Goal: Task Accomplishment & Management: Manage account settings

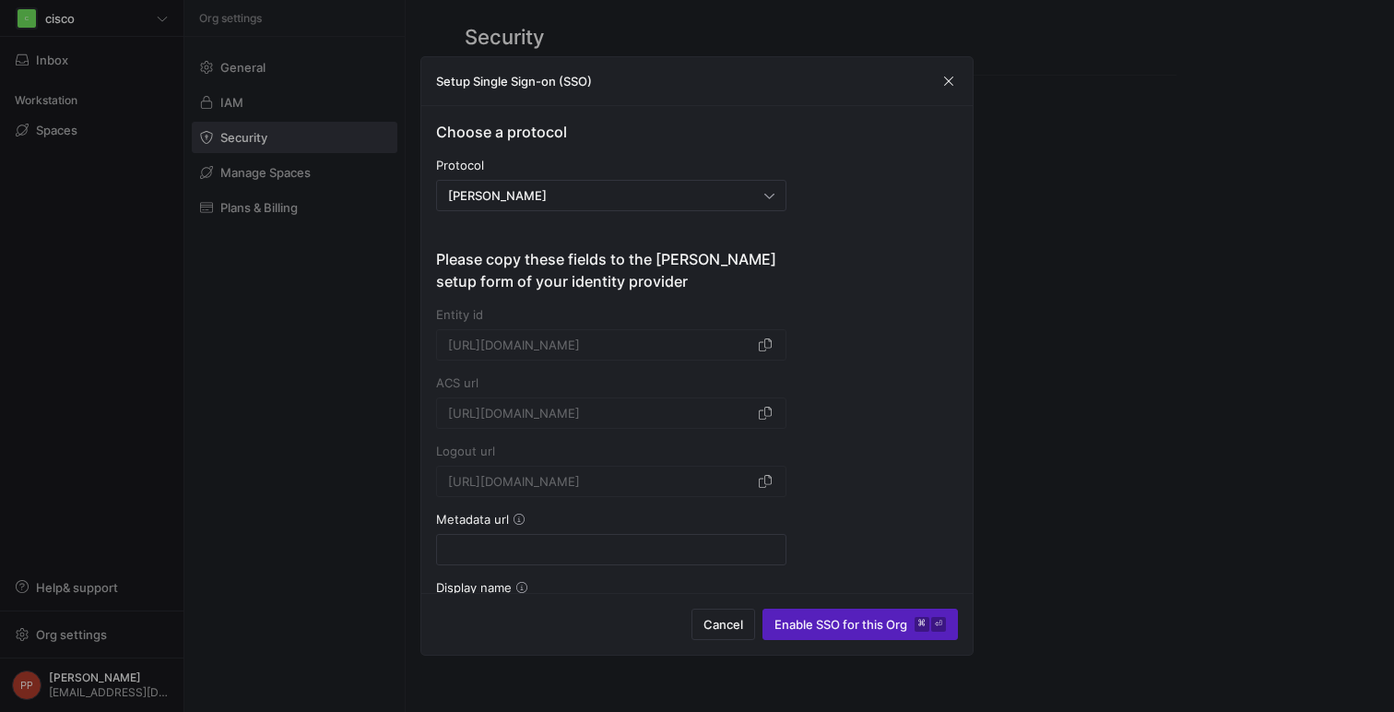
scroll to position [121, 0]
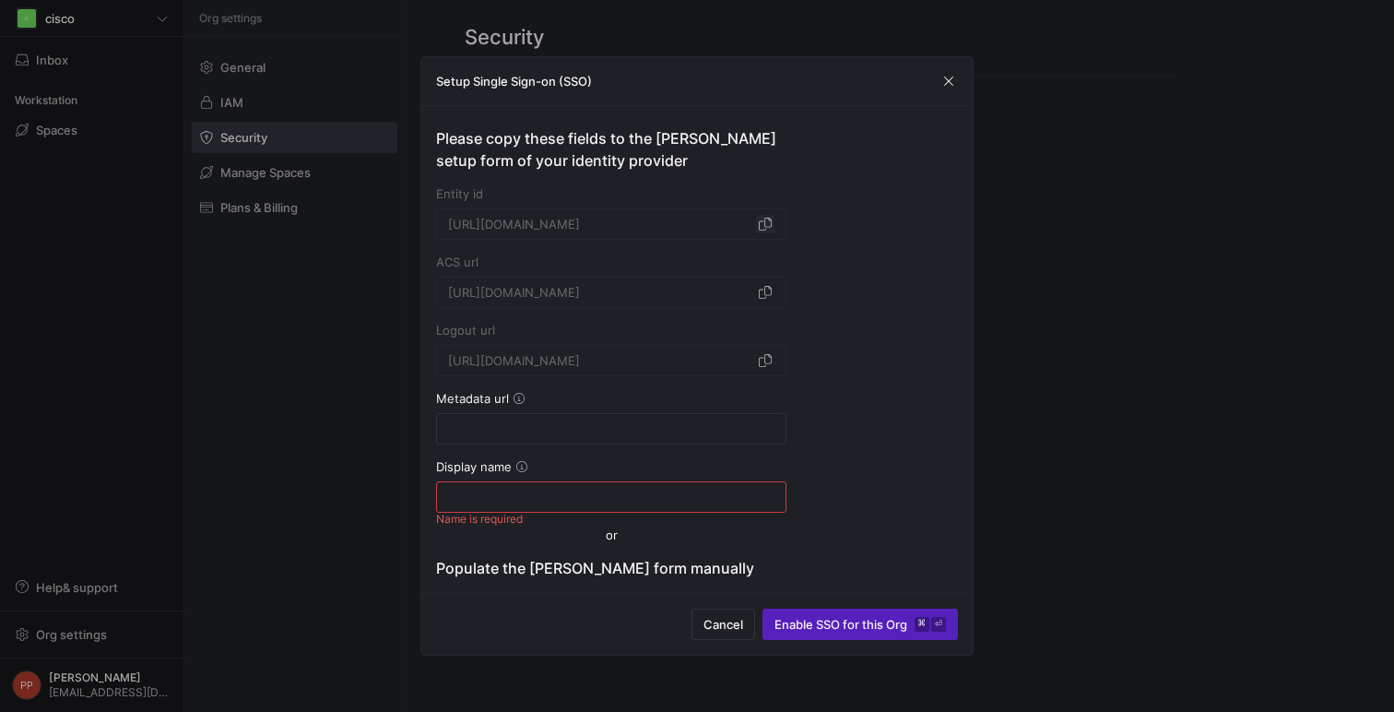
click at [763, 226] on span "button" at bounding box center [765, 224] width 18 height 18
click at [953, 84] on span "button" at bounding box center [949, 81] width 18 height 18
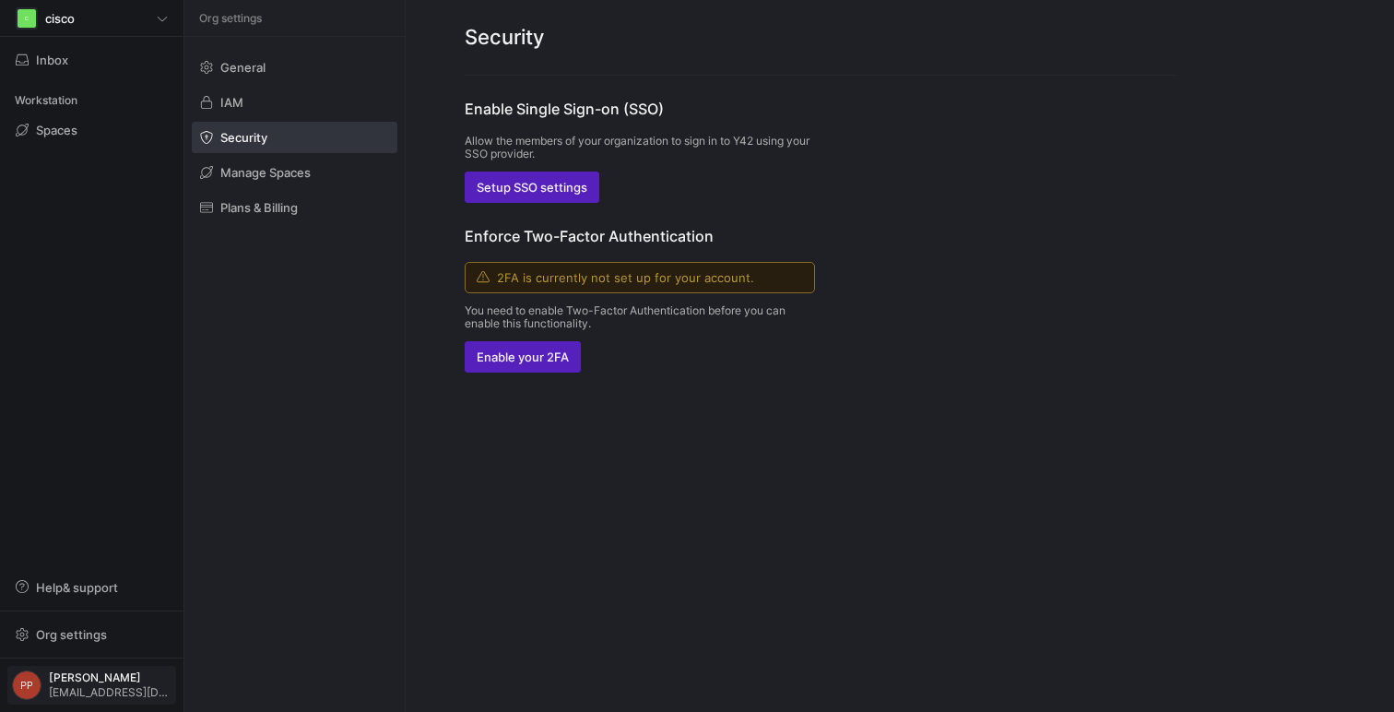
click at [86, 675] on span "Praveen Patidar" at bounding box center [110, 677] width 123 height 13
click at [73, 646] on span "Sign out" at bounding box center [60, 650] width 48 height 15
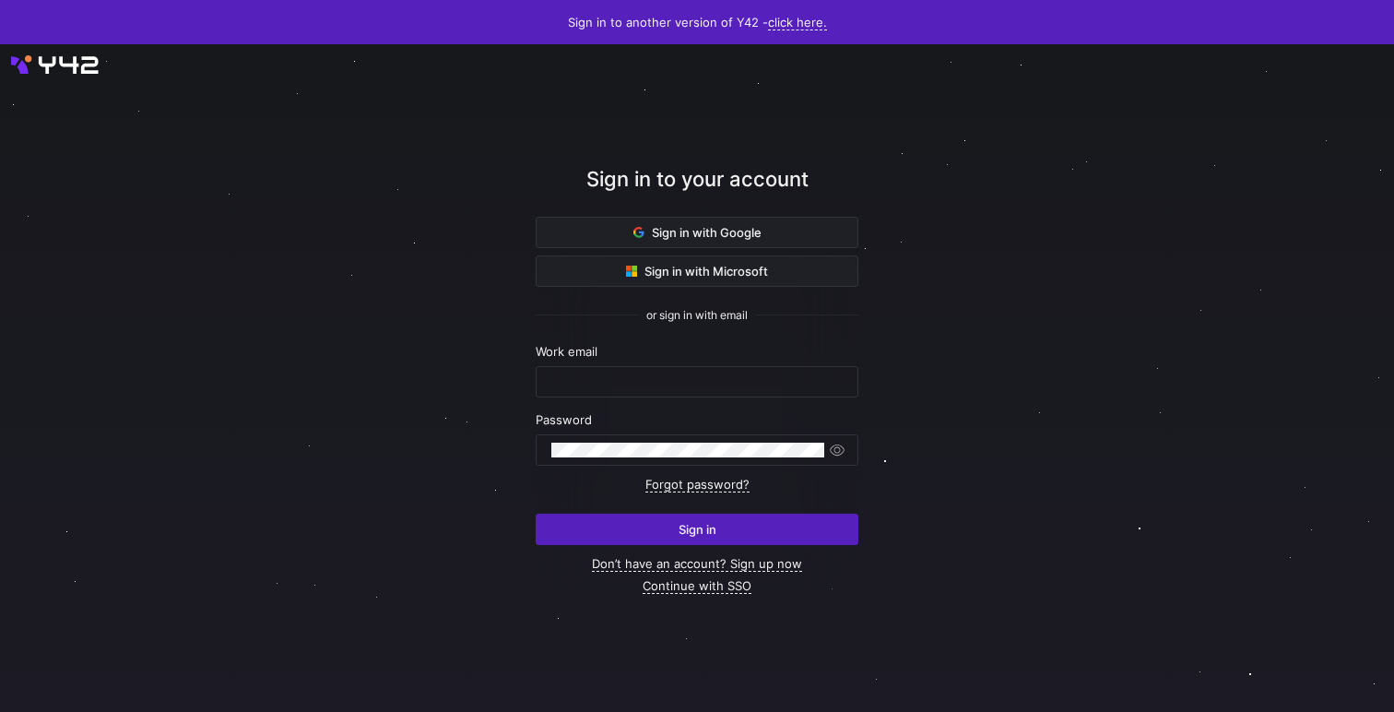
click at [314, 233] on div at bounding box center [697, 377] width 1255 height 601
click at [593, 386] on input "text" at bounding box center [696, 381] width 291 height 15
type input "[EMAIL_ADDRESS][DOMAIN_NAME]"
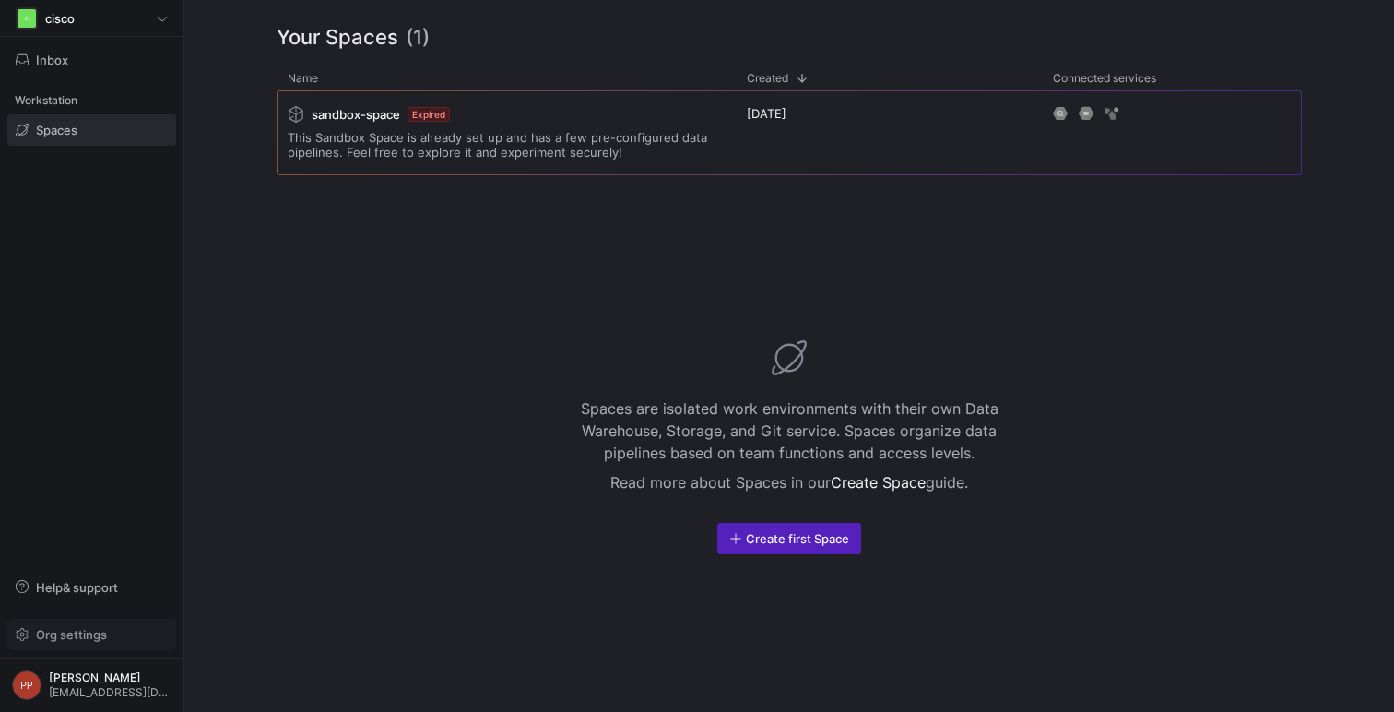
click at [89, 631] on span "Org settings" at bounding box center [71, 634] width 71 height 15
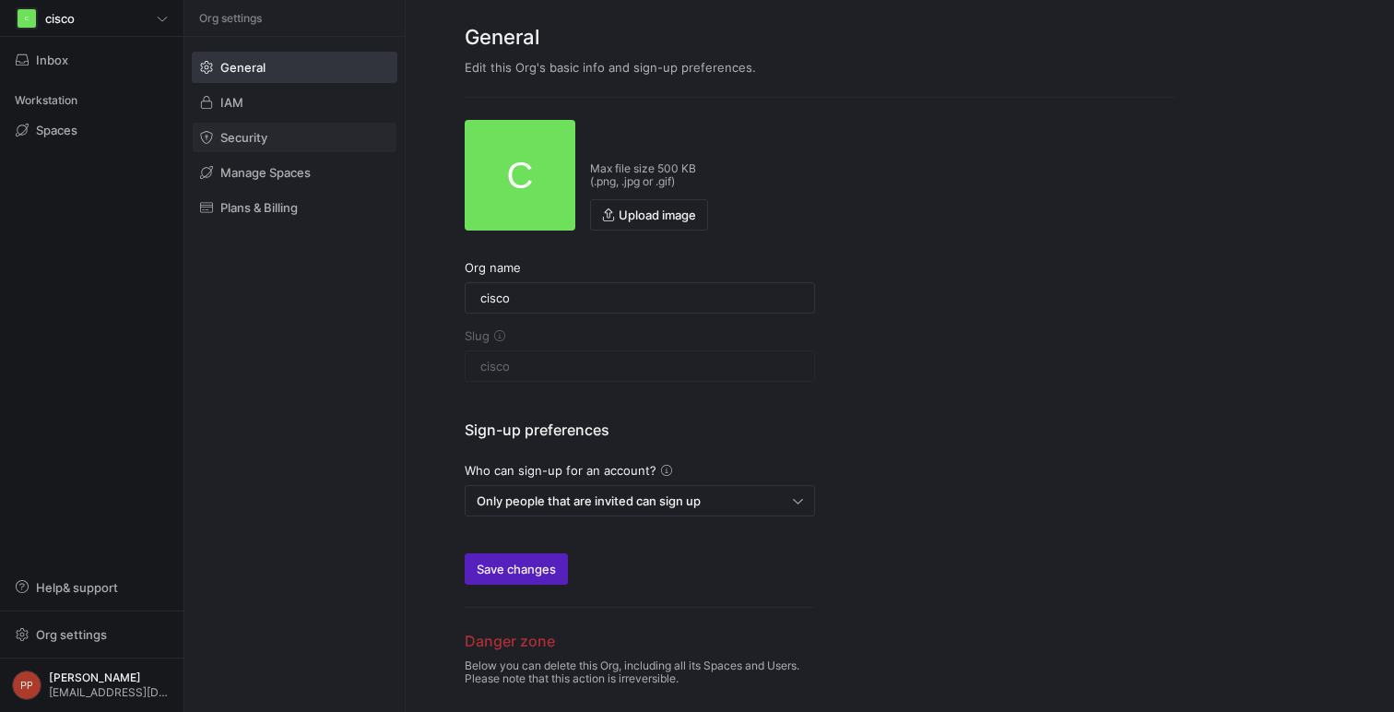
click at [286, 151] on span at bounding box center [295, 138] width 204 height 30
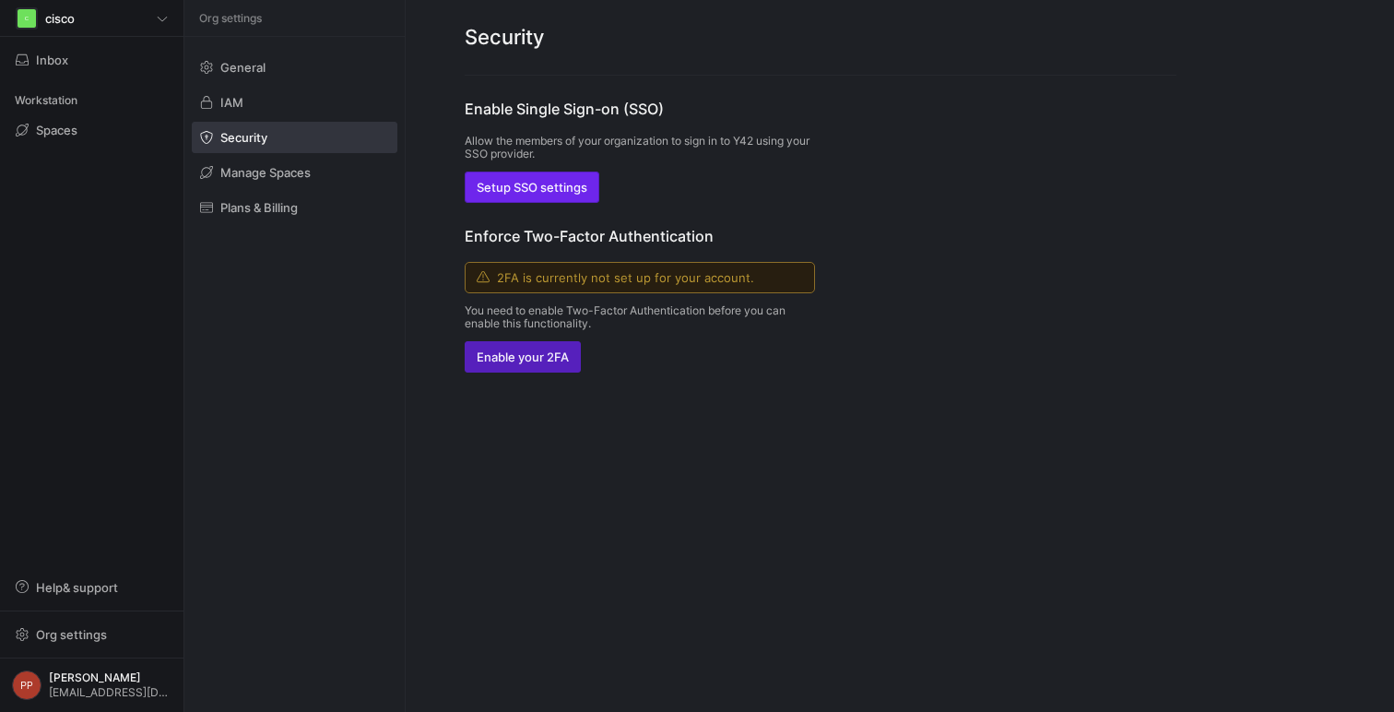
click at [557, 196] on span "button" at bounding box center [532, 187] width 133 height 30
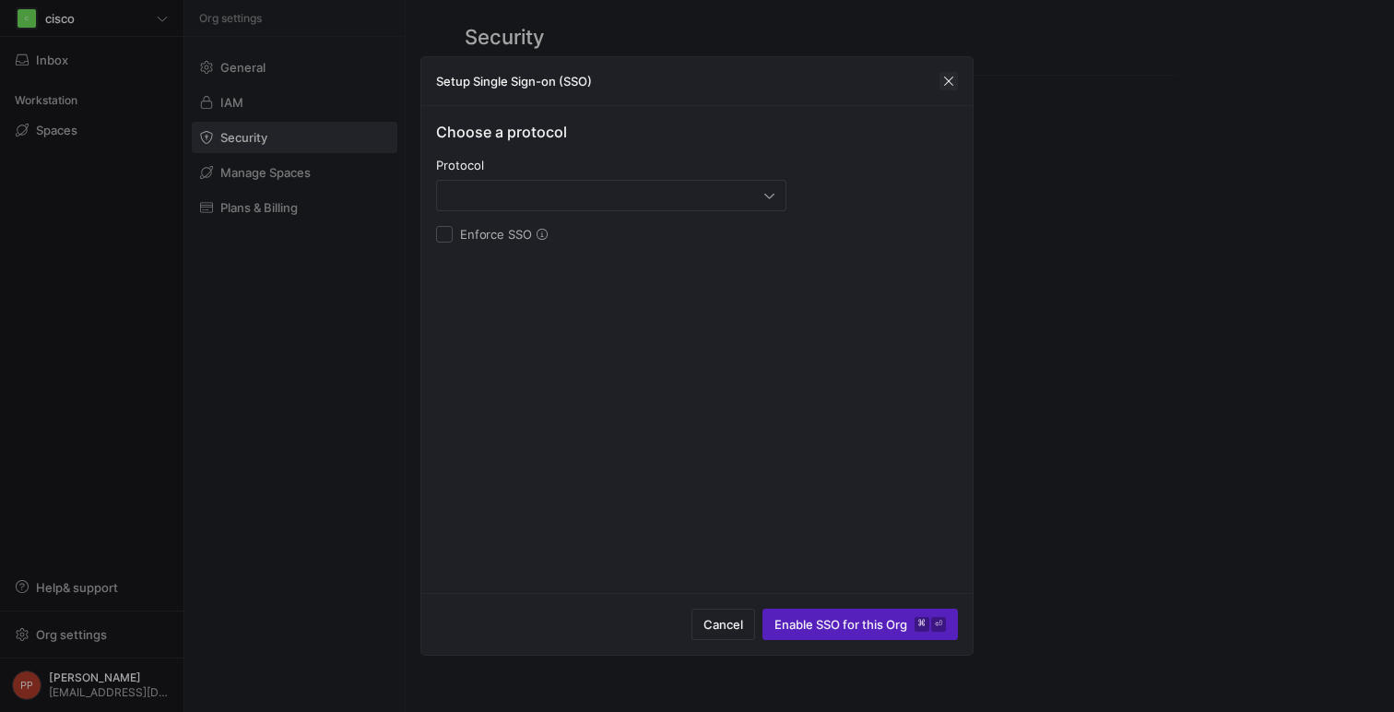
click at [953, 79] on span "button" at bounding box center [949, 81] width 18 height 18
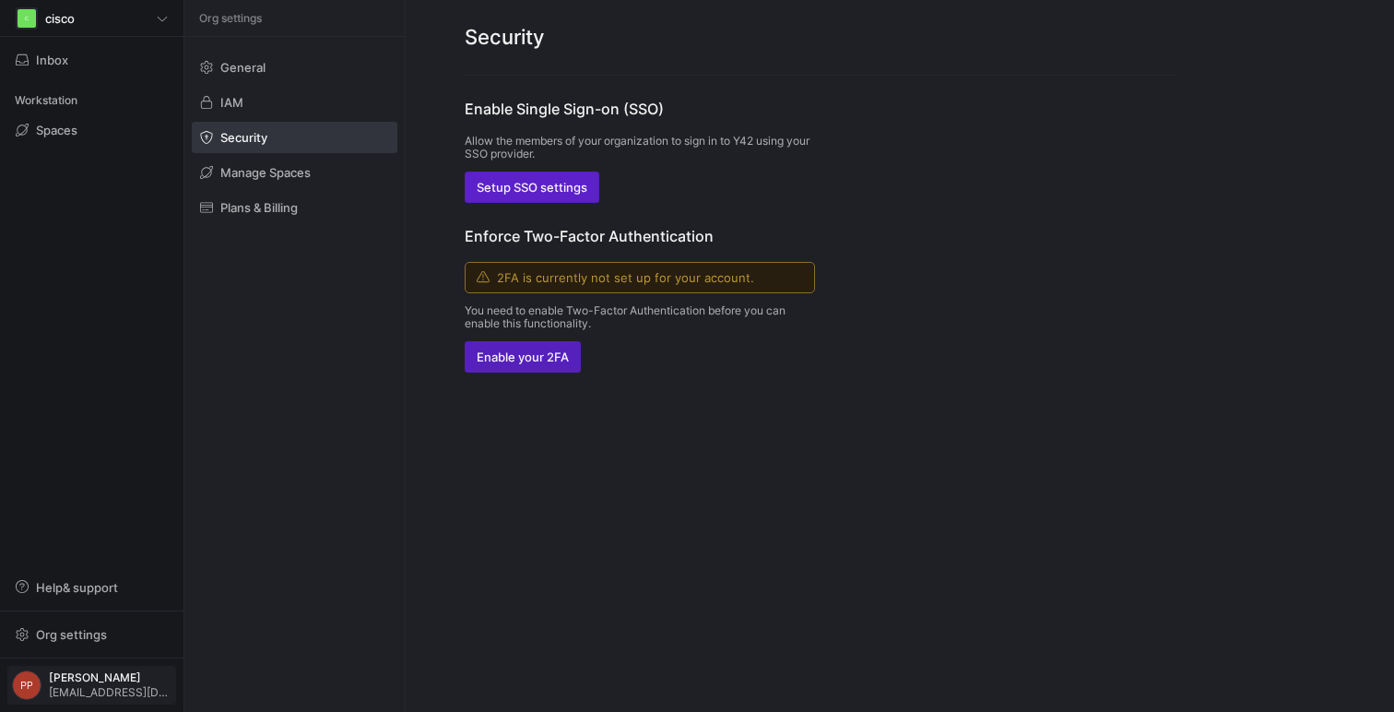
click at [113, 683] on span "[PERSON_NAME]" at bounding box center [110, 677] width 123 height 13
click at [112, 648] on span "Sign out" at bounding box center [83, 650] width 128 height 15
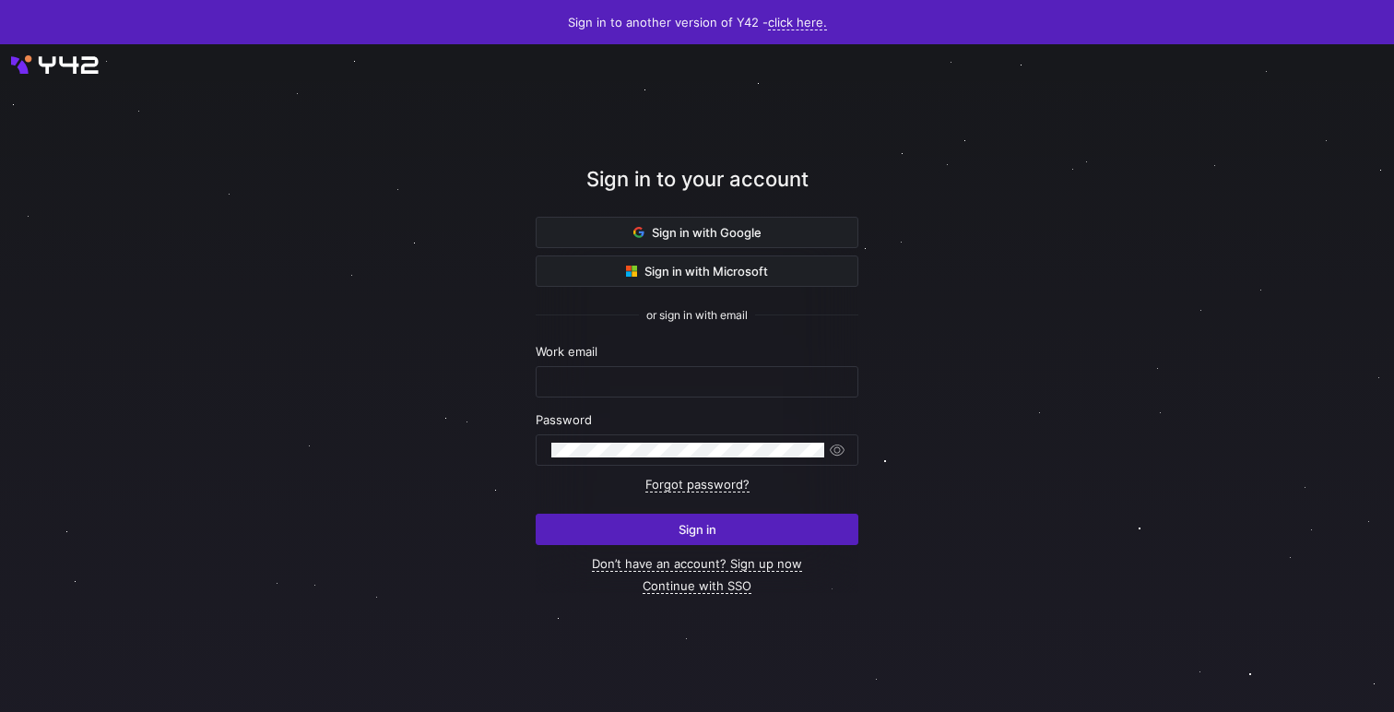
click at [356, 256] on div at bounding box center [697, 377] width 1255 height 601
click at [343, 254] on div at bounding box center [697, 377] width 1255 height 601
click at [367, 328] on div at bounding box center [697, 377] width 1255 height 601
click at [615, 377] on input "text" at bounding box center [696, 381] width 291 height 15
type input "[EMAIL_ADDRESS][DOMAIN_NAME]"
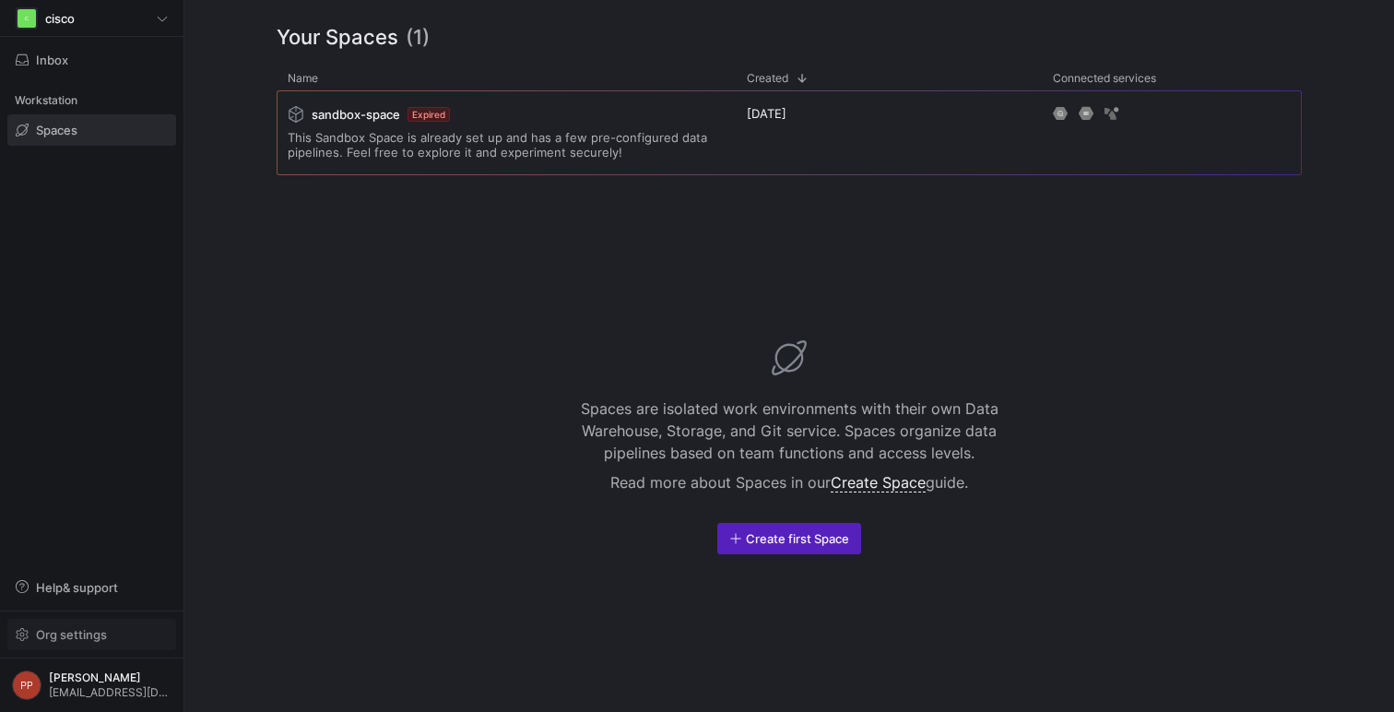
click at [104, 631] on span "Org settings" at bounding box center [71, 634] width 71 height 15
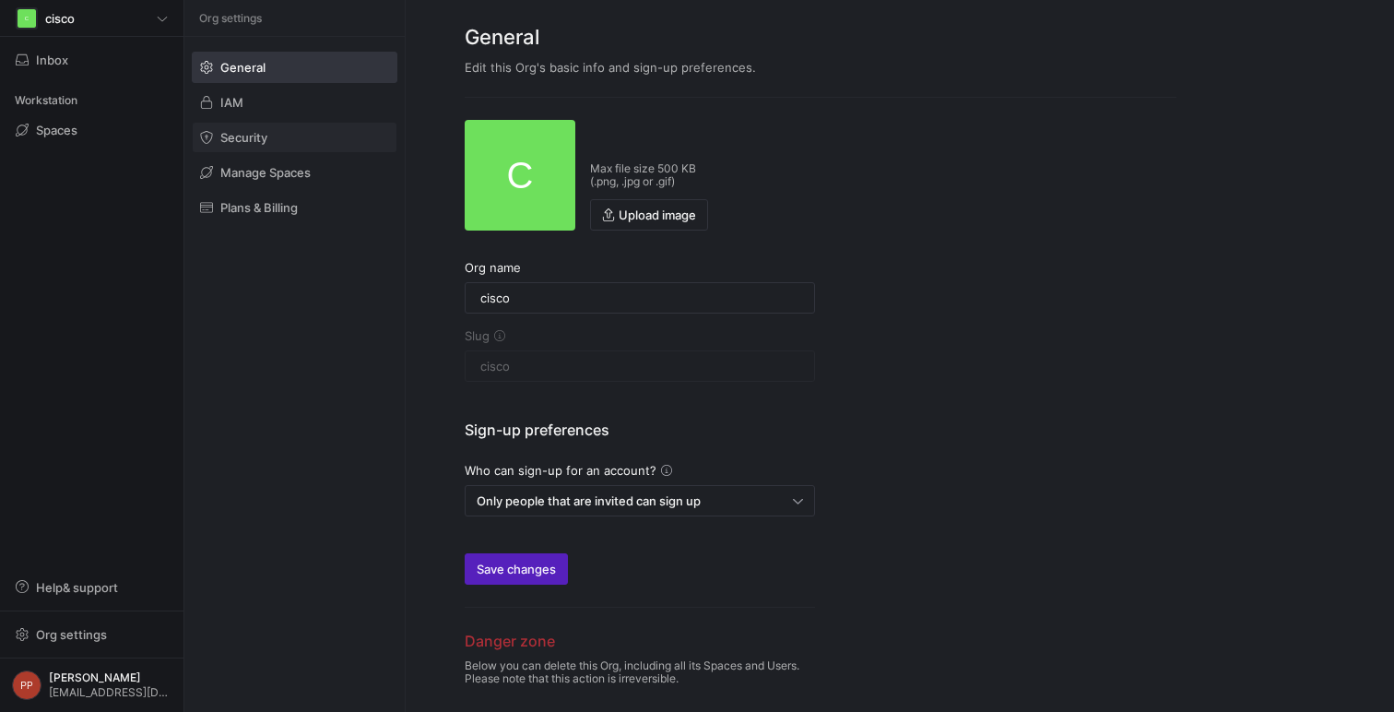
click at [298, 149] on span at bounding box center [295, 138] width 204 height 30
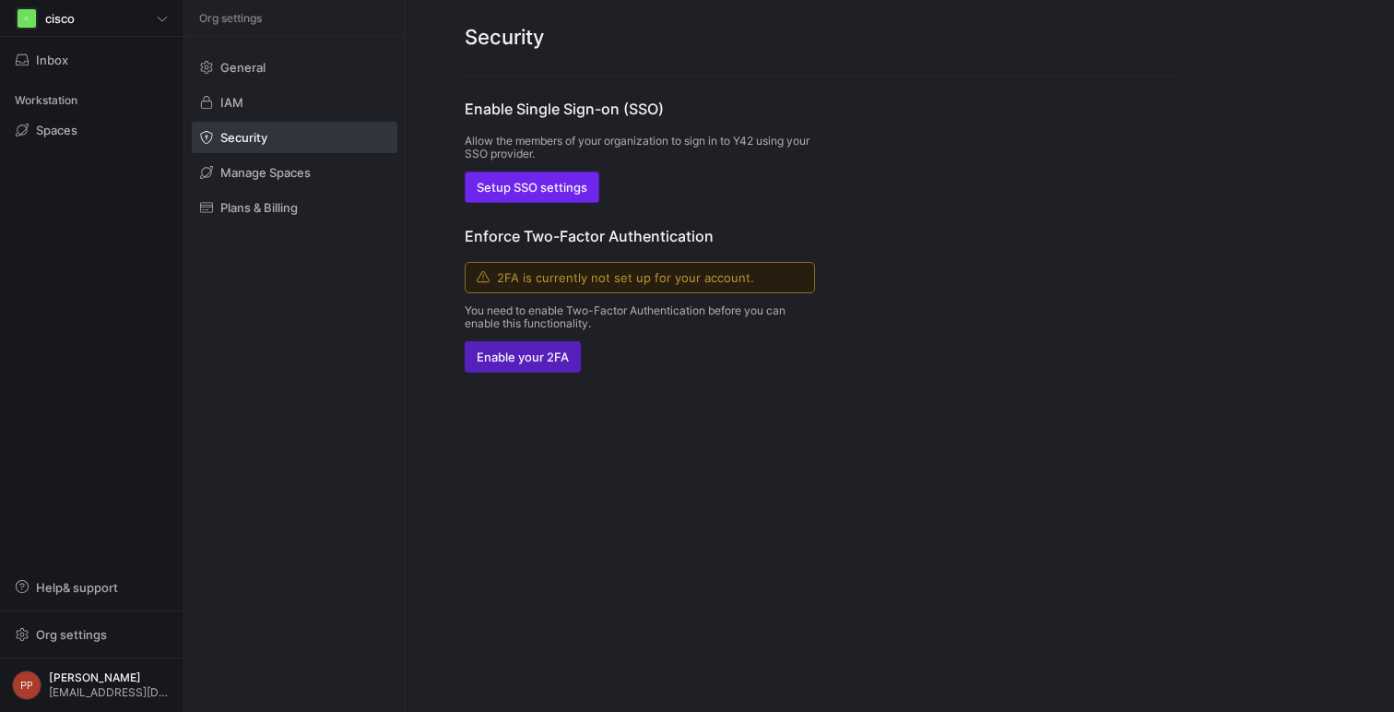
click at [536, 195] on span "button" at bounding box center [532, 187] width 133 height 30
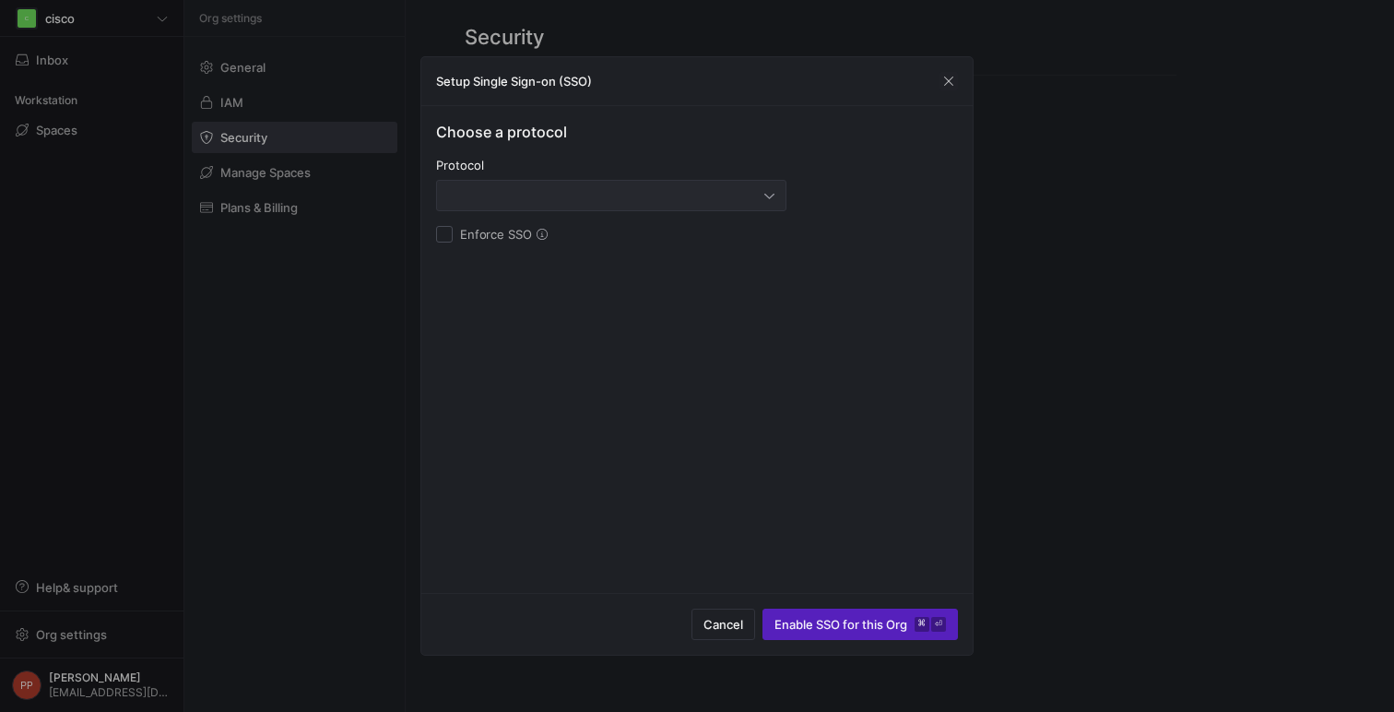
click at [629, 193] on div at bounding box center [606, 195] width 316 height 15
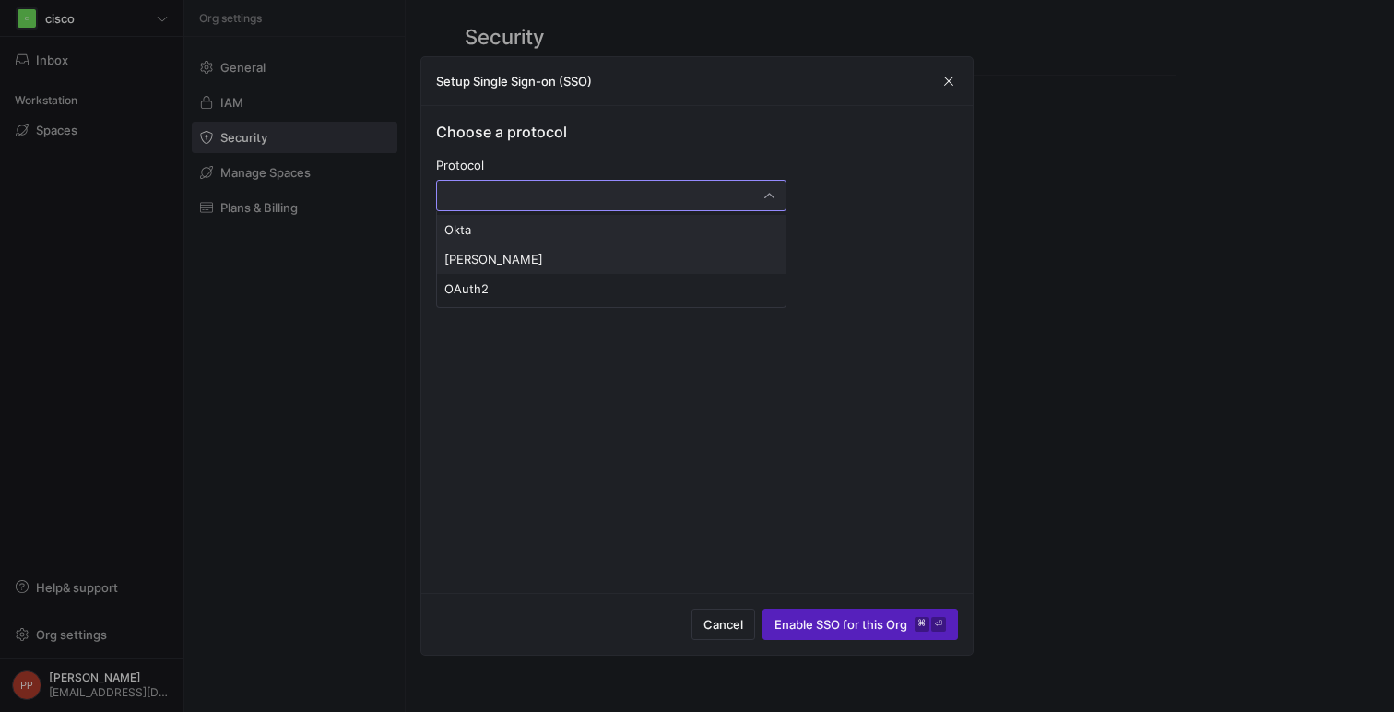
click at [556, 255] on span "[PERSON_NAME]" at bounding box center [611, 259] width 334 height 15
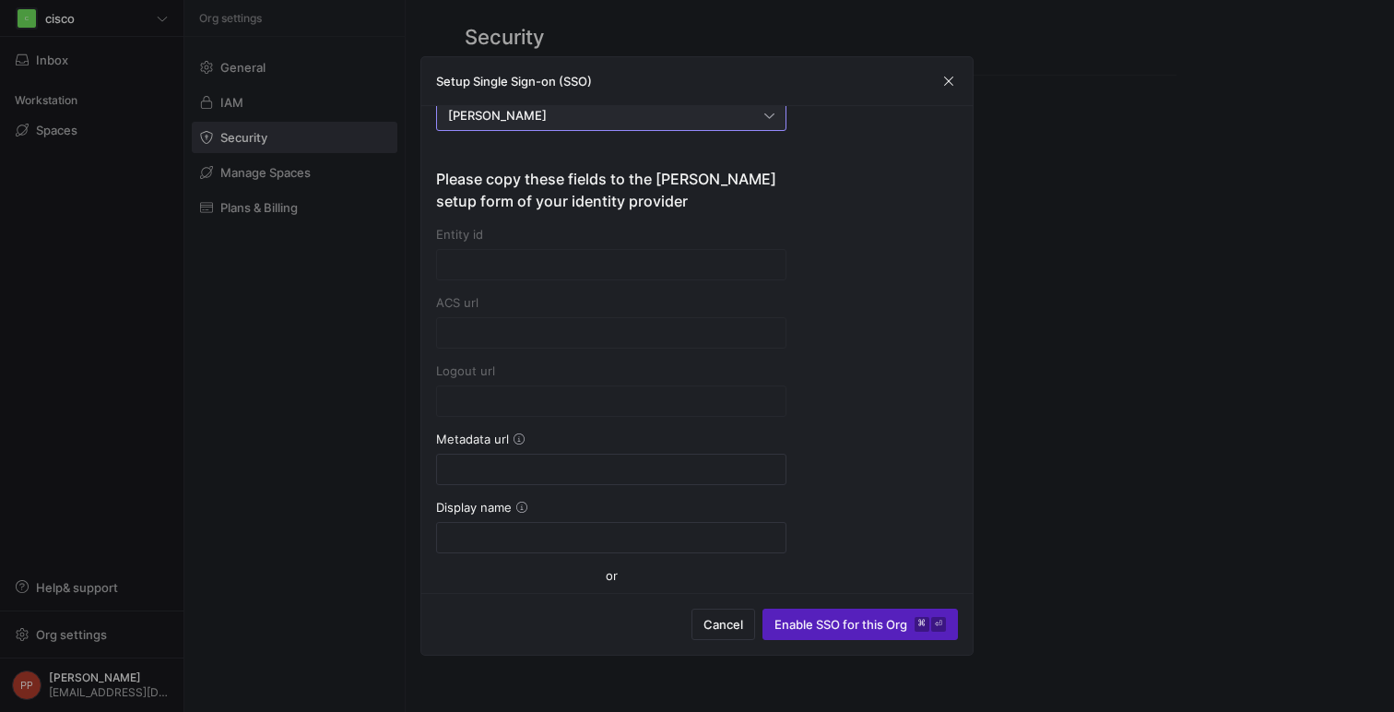
scroll to position [108, 0]
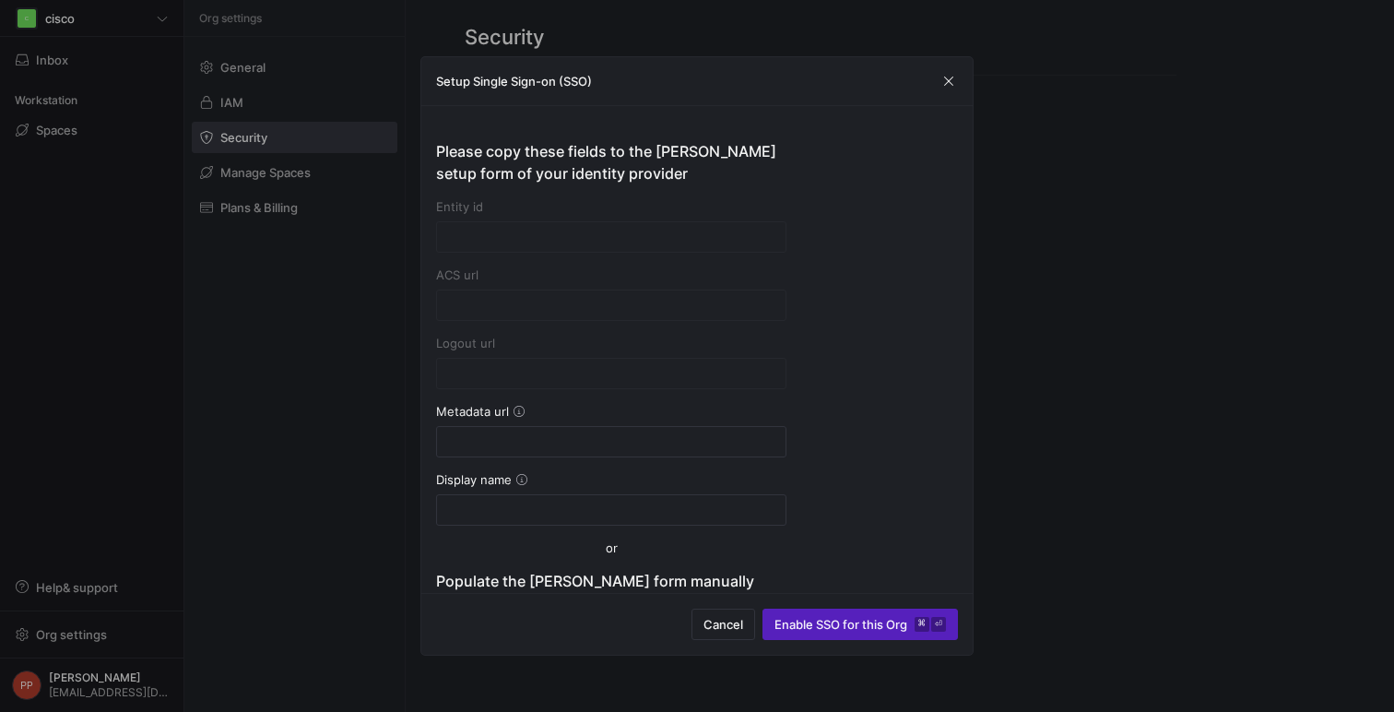
type input "[URL][DOMAIN_NAME]"
click at [543, 434] on input at bounding box center [611, 441] width 326 height 15
paste input "[URL][DOMAIN_NAME]"
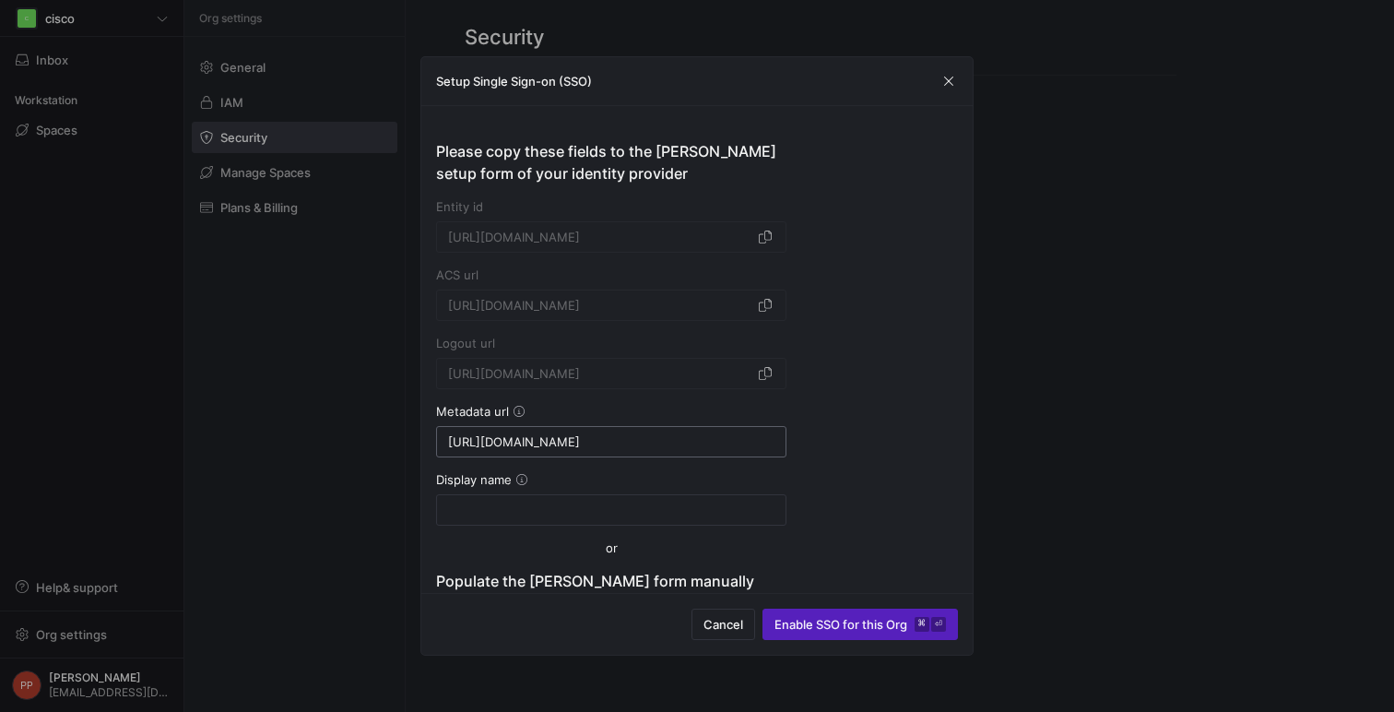
scroll to position [0, 204]
type input "[URL][DOMAIN_NAME]"
click at [527, 515] on input at bounding box center [611, 510] width 326 height 15
type input "DuoSecuri"
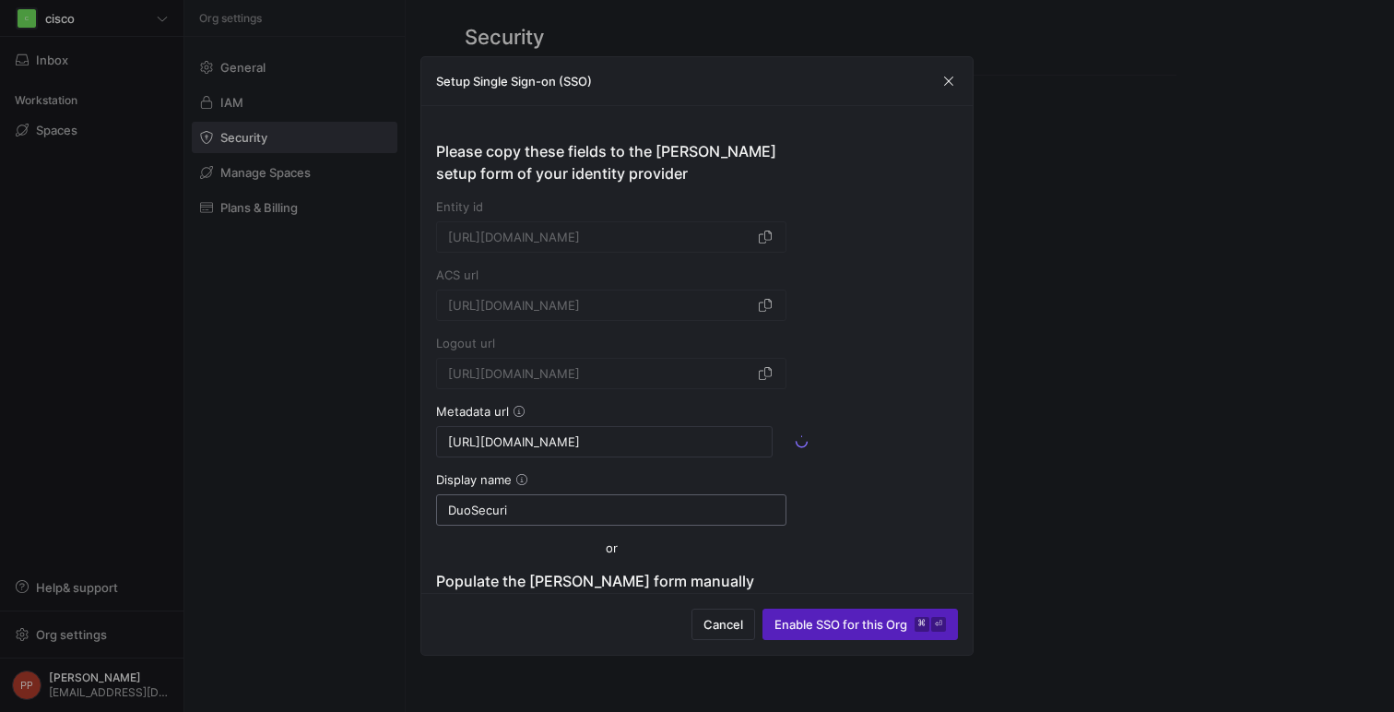
type input "[URL][DOMAIN_NAME]"
type input "MIIDDTCCAfWgAwIBAgIUSanecL+wKaEmO7O/oExTi3ZdJZswDQYJKoZIhvcNAQELBQAwNjEVMBMGA1U…"
type input "DuoSecurity"
click at [763, 238] on span "button" at bounding box center [765, 237] width 18 height 18
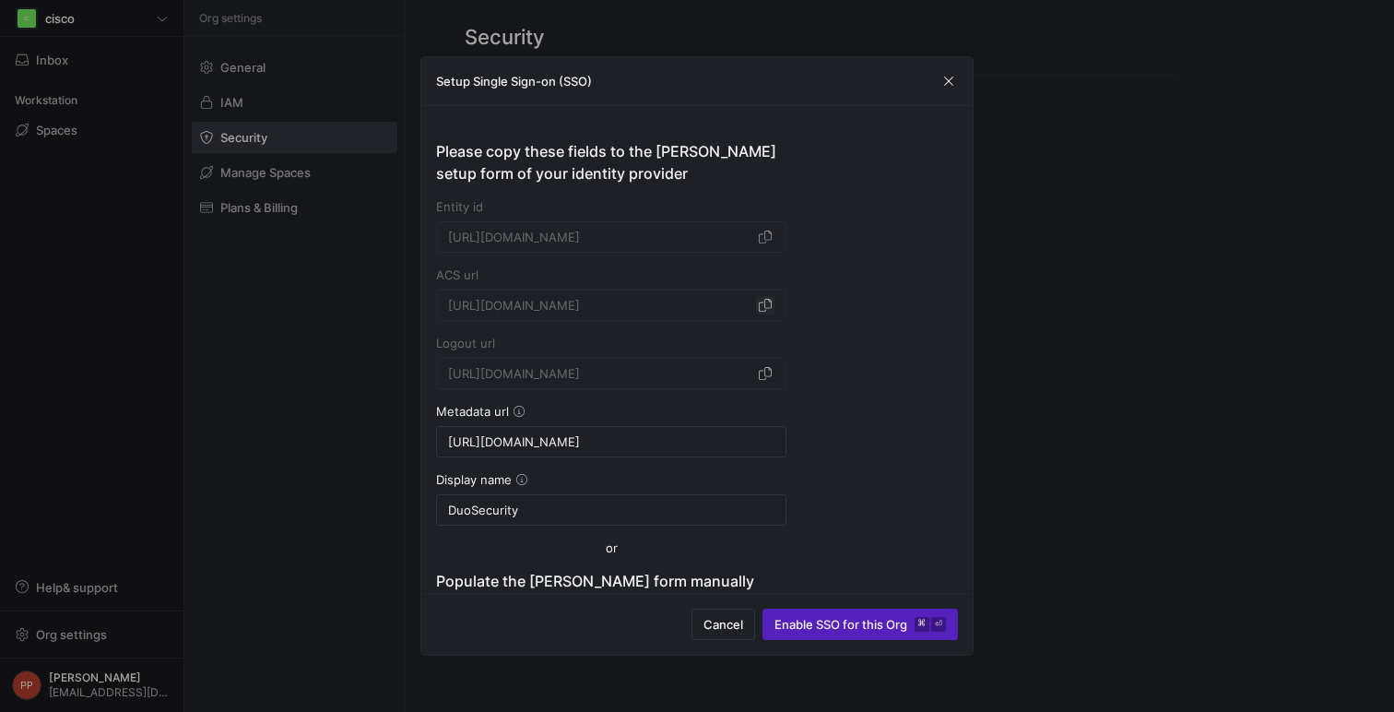
click at [765, 308] on span "button" at bounding box center [765, 305] width 18 height 18
click at [771, 373] on span "button" at bounding box center [765, 373] width 18 height 18
click at [857, 628] on span "Enable SSO for this Org ⌘ ⏎" at bounding box center [861, 624] width 172 height 15
